Goal: Check status: Check status

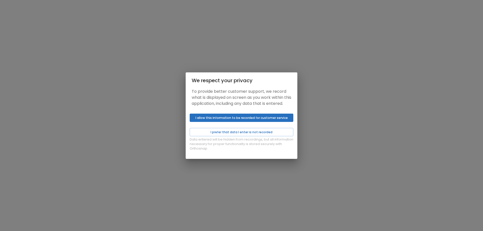
click at [272, 140] on div "Data entered will be hidden from recordings, but all information necessary for …" at bounding box center [242, 135] width 112 height 47
click at [271, 136] on button "I prefer that data I enter is not recorded" at bounding box center [242, 132] width 104 height 8
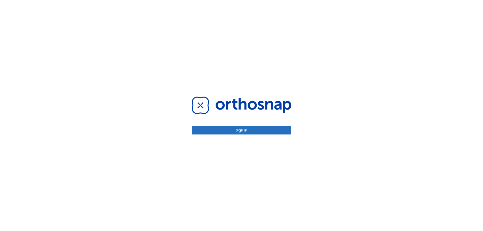
click at [241, 129] on button "Sign in" at bounding box center [242, 130] width 100 height 8
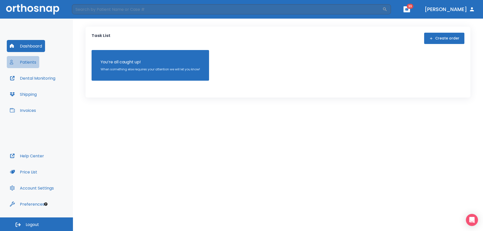
click at [28, 59] on button "Patients" at bounding box center [23, 62] width 32 height 12
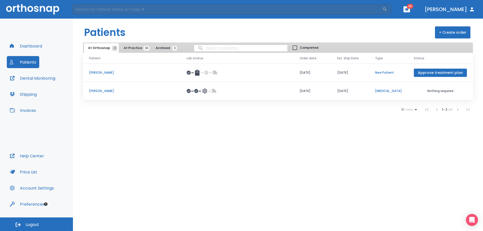
click at [134, 49] on span "At Practice 24" at bounding box center [135, 48] width 23 height 5
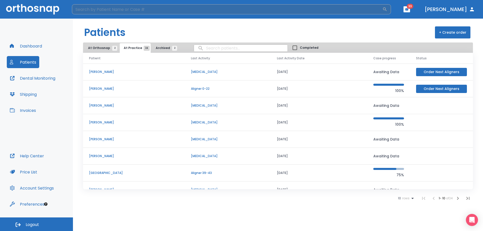
click at [97, 11] on input "search" at bounding box center [227, 9] width 311 height 10
type input "[PERSON_NAME]"
click at [388, 10] on icon "button" at bounding box center [385, 9] width 5 height 5
click at [152, 46] on button "Archived 2" at bounding box center [165, 48] width 27 height 10
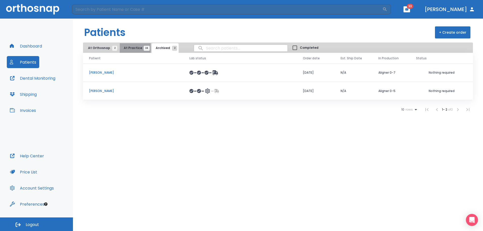
click at [139, 46] on button "At Practice 24" at bounding box center [135, 48] width 31 height 10
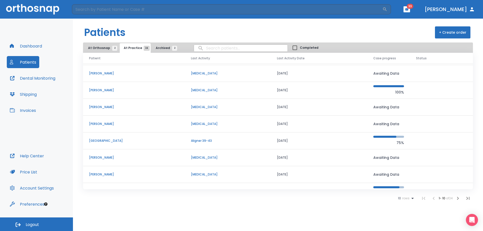
scroll to position [43, 0]
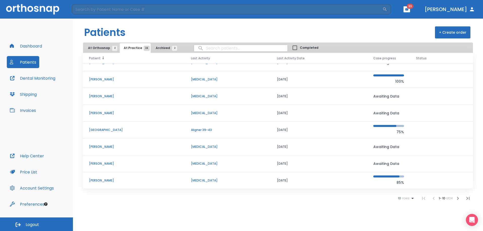
click at [99, 55] on th "Patient" at bounding box center [134, 58] width 102 height 11
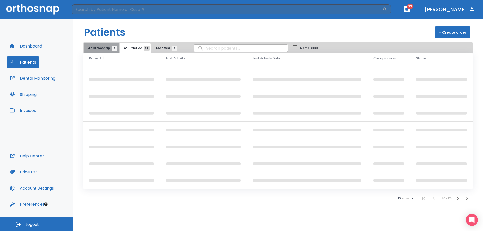
click at [101, 49] on span "At Orthosnap 2" at bounding box center [101, 48] width 27 height 5
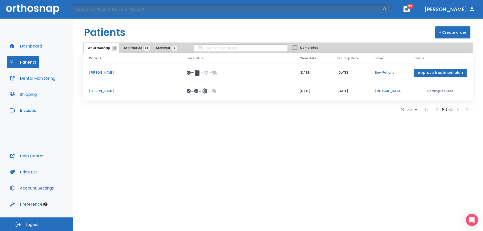
click at [131, 46] on span "At Practice 24" at bounding box center [135, 48] width 23 height 5
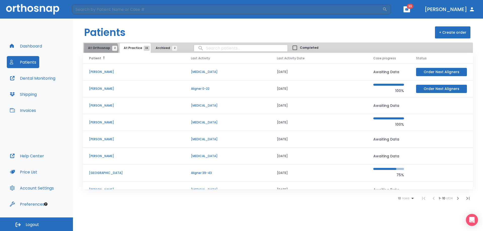
click at [100, 50] on span "At Orthosnap 2" at bounding box center [101, 48] width 27 height 5
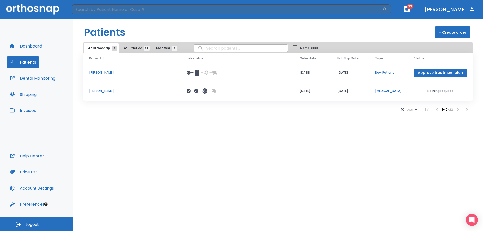
click at [110, 93] on p "[PERSON_NAME]" at bounding box center [132, 91] width 86 height 5
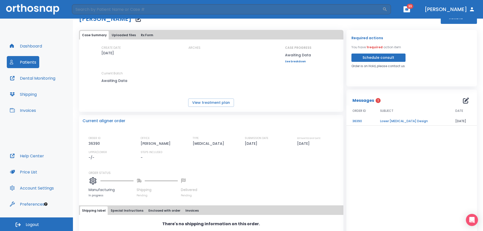
scroll to position [33, 0]
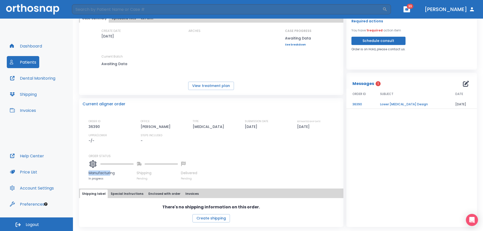
drag, startPoint x: 110, startPoint y: 175, endPoint x: 91, endPoint y: 160, distance: 24.3
click at [91, 160] on div "Manufacturing In progress" at bounding box center [111, 170] width 45 height 22
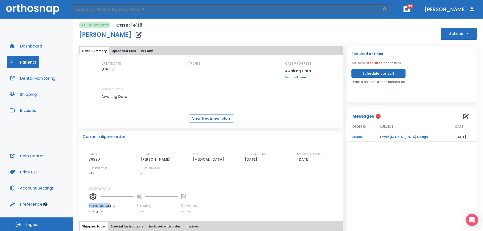
scroll to position [0, 0]
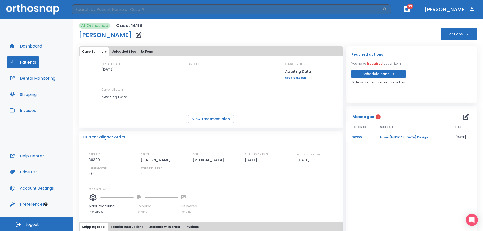
click at [388, 138] on td "Lower [MEDICAL_DATA] Design" at bounding box center [411, 137] width 75 height 9
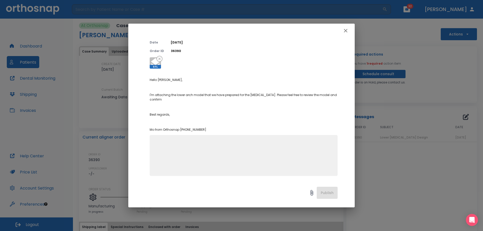
scroll to position [25, 0]
click at [343, 31] on icon "button" at bounding box center [346, 31] width 6 height 6
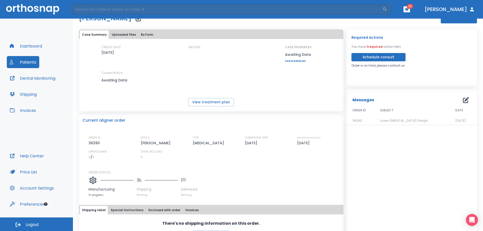
scroll to position [33, 0]
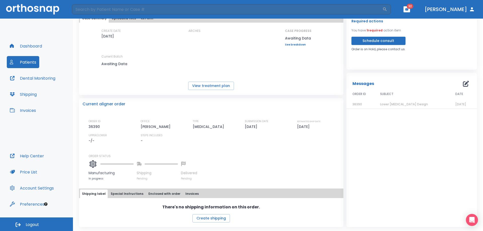
click at [294, 45] on link "See breakdown" at bounding box center [298, 44] width 26 height 3
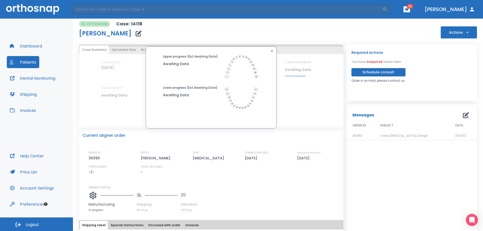
scroll to position [0, 0]
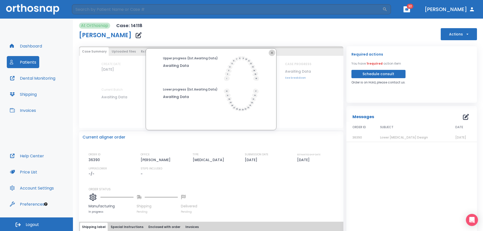
click at [272, 53] on icon "button" at bounding box center [272, 53] width 2 height 2
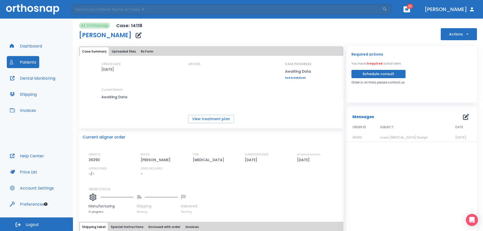
click at [402, 132] on th "SUBJECT" at bounding box center [411, 128] width 75 height 12
click at [401, 136] on span "Lower [MEDICAL_DATA] Design" at bounding box center [404, 137] width 48 height 4
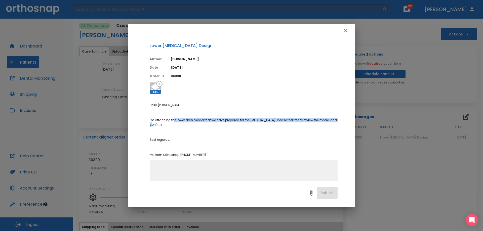
drag, startPoint x: 173, startPoint y: 121, endPoint x: 202, endPoint y: 123, distance: 29.5
click at [202, 123] on p "I'm attaching the lower arch model that we have prepared for the [MEDICAL_DATA]…" at bounding box center [244, 122] width 188 height 9
click at [305, 122] on p "I'm attaching the lower arch model that we have prepared for the [MEDICAL_DATA]…" at bounding box center [244, 122] width 188 height 9
click at [394, 106] on div "Lower [MEDICAL_DATA] Design Author [PERSON_NAME] Date [DATE] Order ID 36390 STL…" at bounding box center [241, 115] width 483 height 231
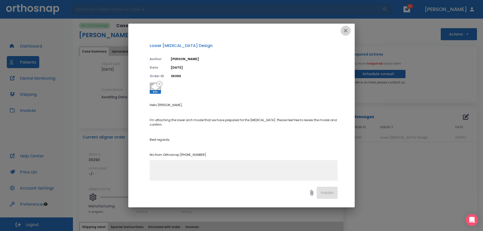
click at [347, 30] on icon "button" at bounding box center [346, 31] width 4 height 4
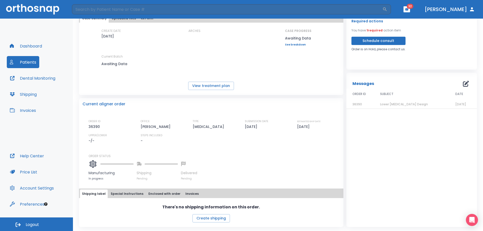
scroll to position [8, 0]
